Goal: Task Accomplishment & Management: Manage account settings

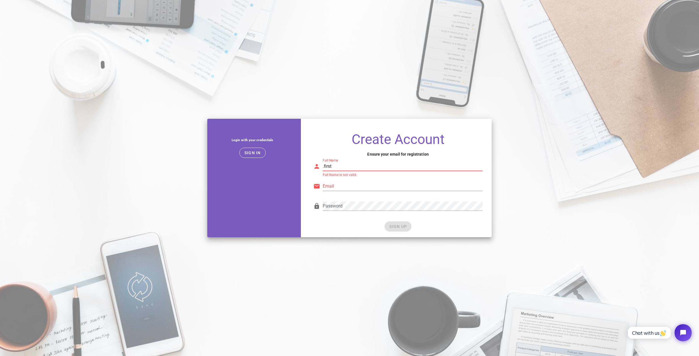
click at [353, 167] on input ".first" at bounding box center [402, 166] width 160 height 9
type input "Rober"
type input "licrober@gmail.com"
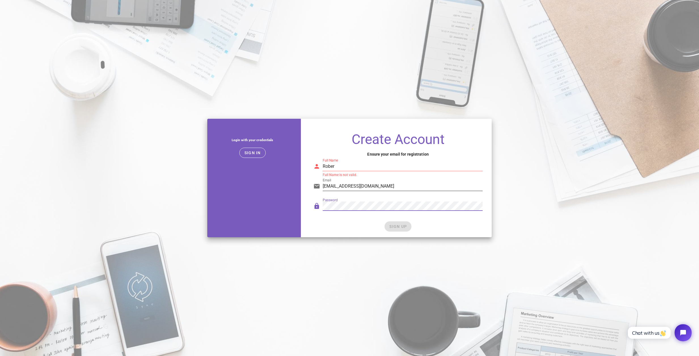
click at [443, 187] on input "licrober@gmail.com" at bounding box center [402, 186] width 160 height 9
click at [427, 166] on input "Rober" at bounding box center [402, 166] width 160 height 9
type input "Rober mendoza"
click at [408, 226] on button "SIGN UP" at bounding box center [397, 226] width 27 height 10
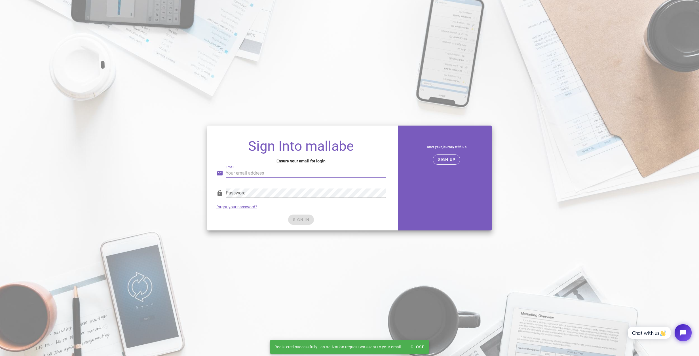
click at [311, 172] on input "Email" at bounding box center [306, 173] width 160 height 9
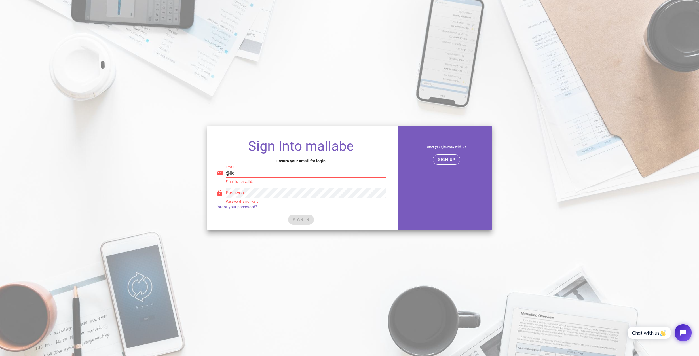
click at [283, 175] on input "@lic" at bounding box center [306, 173] width 160 height 9
type input "licrober@gmail.com"
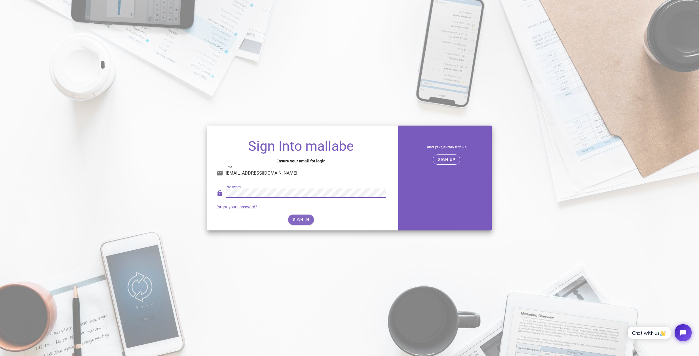
click at [305, 218] on span "SIGN IN" at bounding box center [300, 219] width 17 height 5
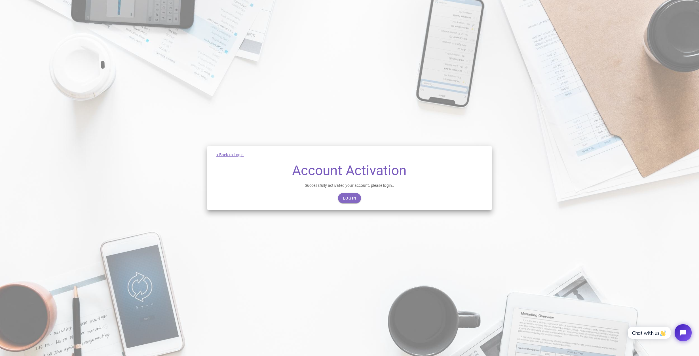
click at [354, 198] on span "Login" at bounding box center [349, 198] width 14 height 5
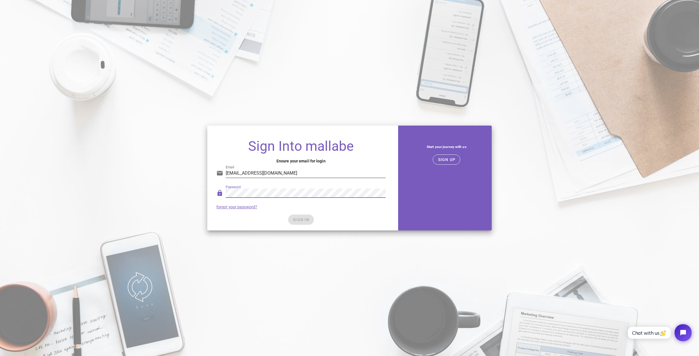
click at [302, 176] on input "licrober@gmail.co" at bounding box center [306, 173] width 160 height 9
type input "licrober@gmail.com"
click at [311, 221] on button "SIGN IN" at bounding box center [301, 220] width 26 height 10
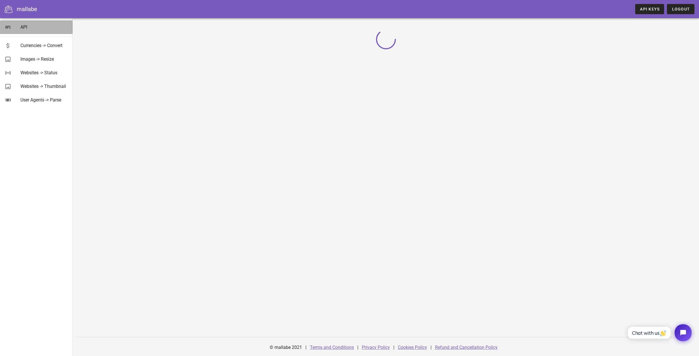
click at [30, 29] on div "API" at bounding box center [44, 26] width 48 height 5
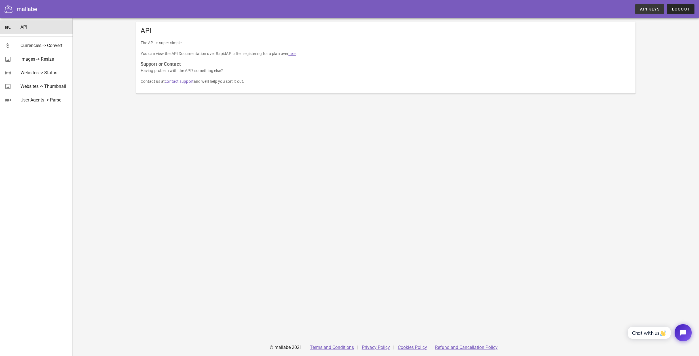
click at [655, 5] on link "API Keys" at bounding box center [649, 9] width 29 height 10
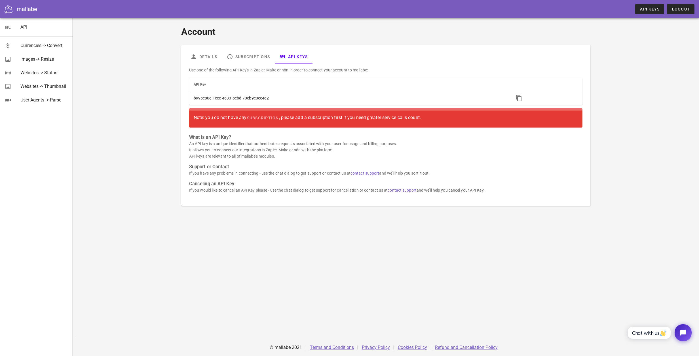
click at [336, 118] on div "Note: you do not have any subscription , please add a subscription first if you…" at bounding box center [386, 118] width 384 height 10
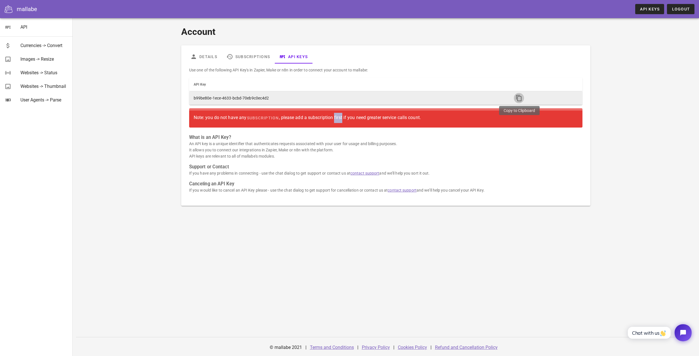
click at [516, 95] on icon "button" at bounding box center [518, 98] width 7 height 7
copy div "first"
click at [517, 95] on icon "button" at bounding box center [518, 98] width 7 height 7
